Goal: Task Accomplishment & Management: Complete application form

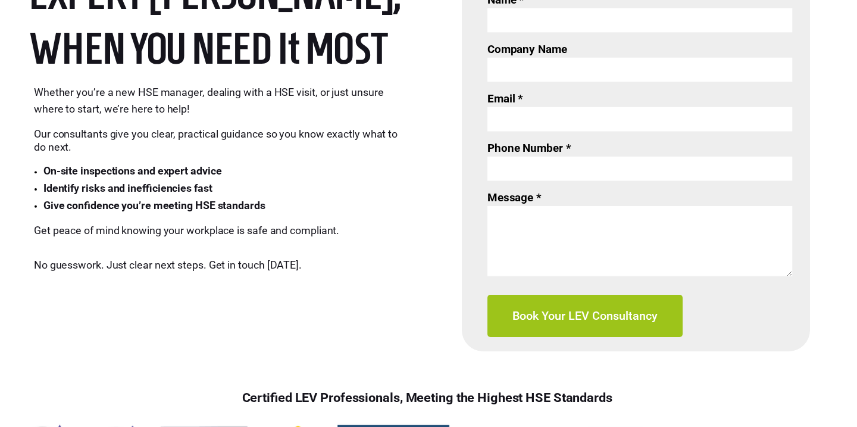
scroll to position [543, 0]
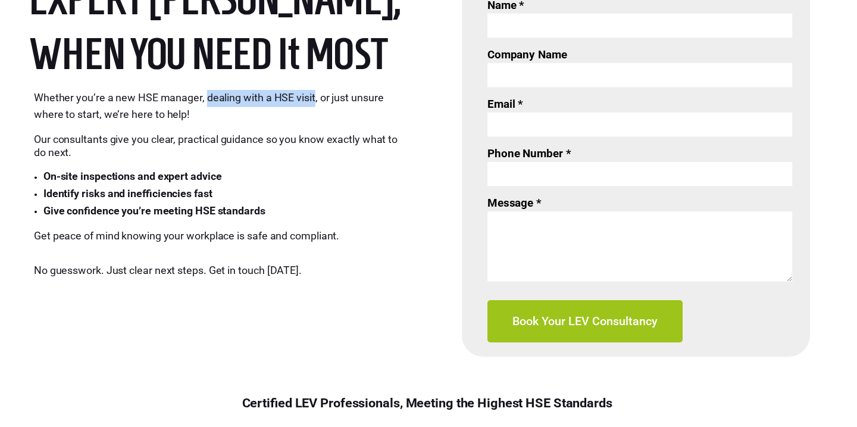
drag, startPoint x: 205, startPoint y: 95, endPoint x: 314, endPoint y: 98, distance: 109.5
click at [314, 98] on span "Whether you’re a new HSE manager, dealing with a HSE visit, or just unsure wher…" at bounding box center [208, 105] width 349 height 29
copy span "dealing with a HSE visit"
click at [493, 124] on input "Email *" at bounding box center [639, 124] width 305 height 24
click at [433, 156] on div at bounding box center [427, 221] width 857 height 557
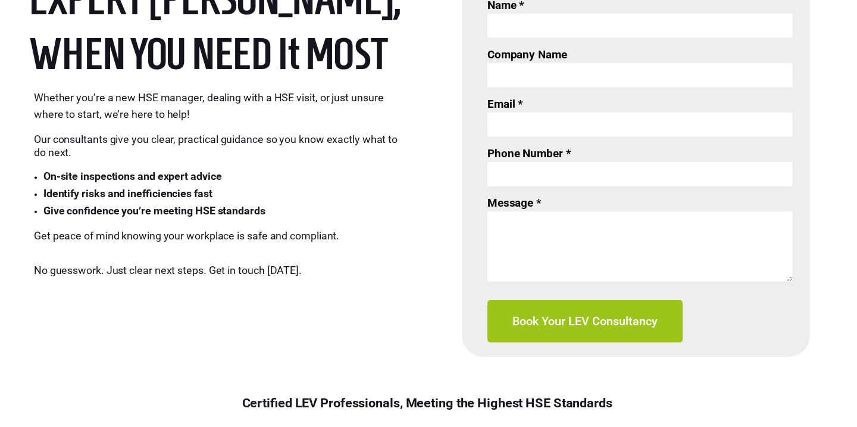
scroll to position [522, 0]
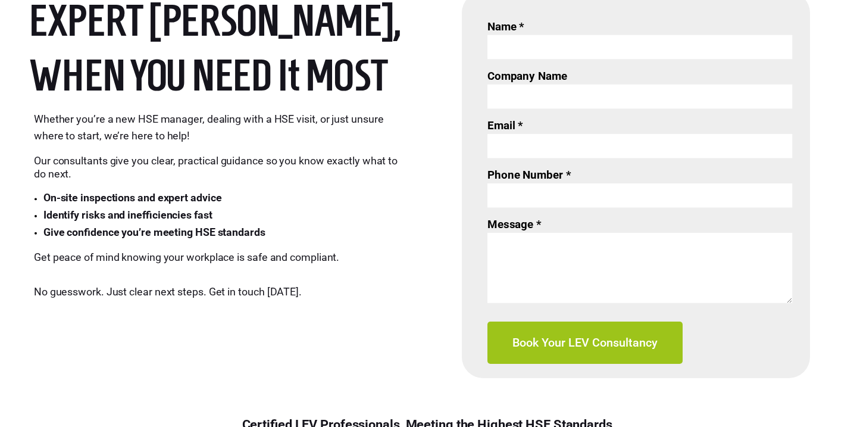
click at [516, 81] on span "Company Name" at bounding box center [527, 76] width 80 height 14
click at [516, 84] on input "Company Name" at bounding box center [639, 96] width 305 height 24
click at [515, 42] on input "Name *" at bounding box center [639, 47] width 305 height 24
click at [514, 152] on input "Email *" at bounding box center [639, 146] width 305 height 24
click at [514, 190] on input "Phone Number *" at bounding box center [639, 195] width 305 height 24
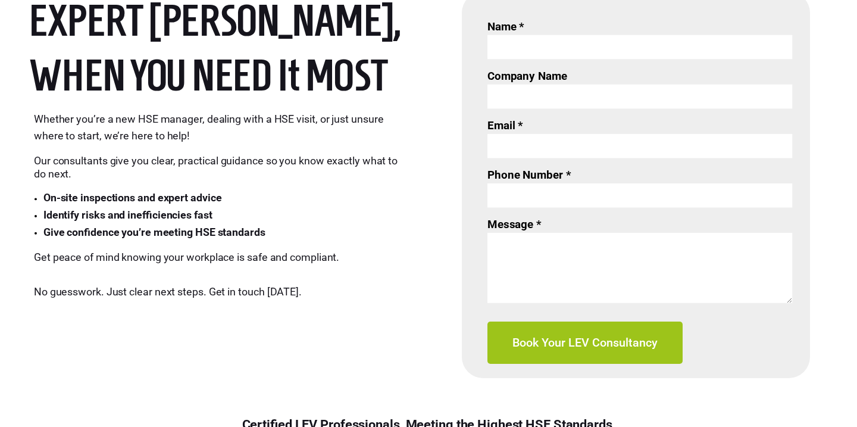
click at [513, 242] on textarea "Message *" at bounding box center [639, 268] width 305 height 70
click at [422, 212] on div at bounding box center [427, 242] width 857 height 557
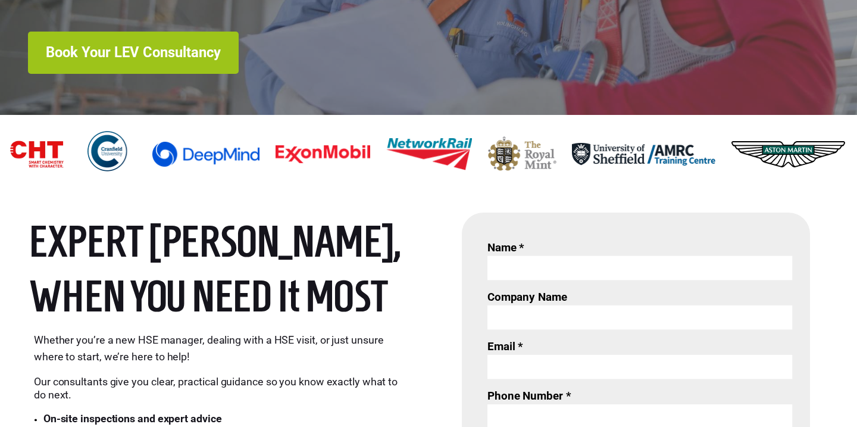
scroll to position [0, 0]
